Goal: Task Accomplishment & Management: Use online tool/utility

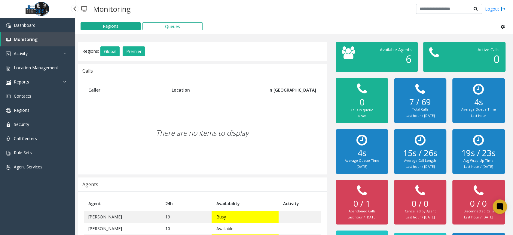
click at [44, 39] on link "Monitoring" at bounding box center [38, 39] width 74 height 14
click at [40, 52] on link "Activity" at bounding box center [37, 53] width 75 height 14
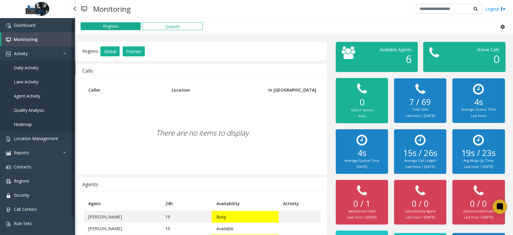
click at [46, 66] on link "Daily Activity" at bounding box center [37, 67] width 75 height 14
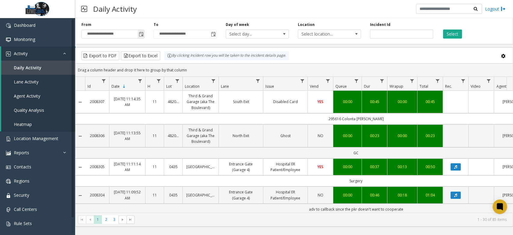
click at [139, 34] on span "Toggle popup" at bounding box center [141, 34] width 5 height 5
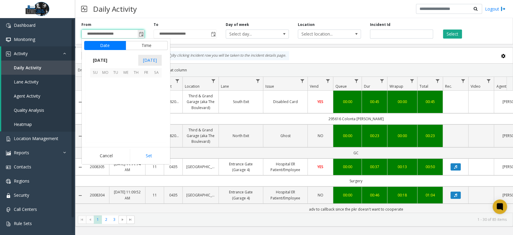
scroll to position [107901, 0]
click at [147, 93] on span "12" at bounding box center [146, 92] width 10 height 10
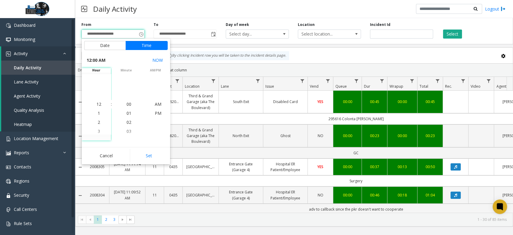
drag, startPoint x: 152, startPoint y: 157, endPoint x: 184, endPoint y: 90, distance: 74.0
click at [152, 157] on button "Set" at bounding box center [149, 155] width 38 height 13
type input "**********"
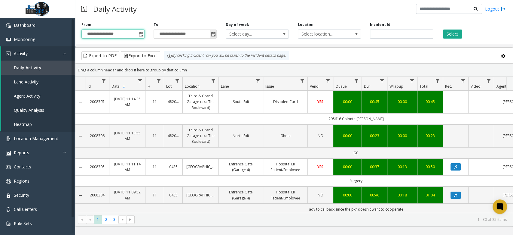
click at [213, 34] on span "Toggle popup" at bounding box center [213, 34] width 5 height 5
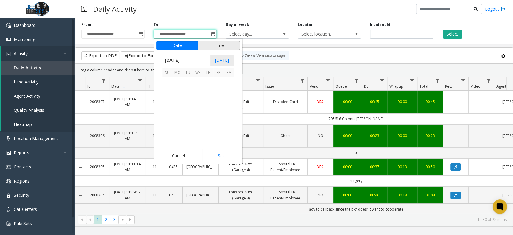
scroll to position [9, 0]
click at [169, 104] on span "14" at bounding box center [167, 103] width 10 height 10
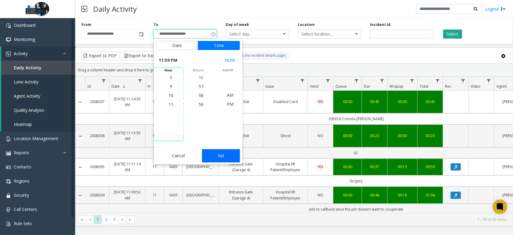
click at [233, 155] on button "Set" at bounding box center [221, 155] width 38 height 13
type input "**********"
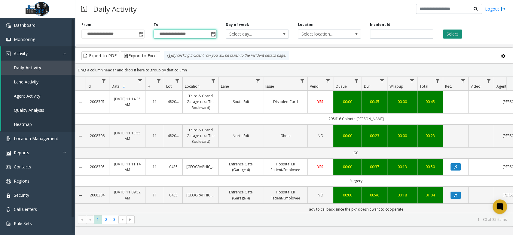
click at [449, 32] on button "Select" at bounding box center [452, 33] width 19 height 9
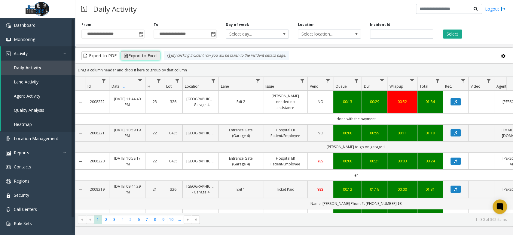
click at [146, 53] on button "Export to Excel" at bounding box center [140, 55] width 39 height 9
